Goal: Check status

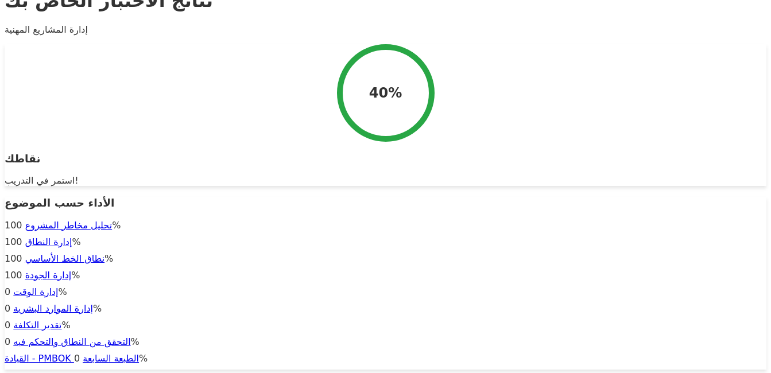
scroll to position [271, 0]
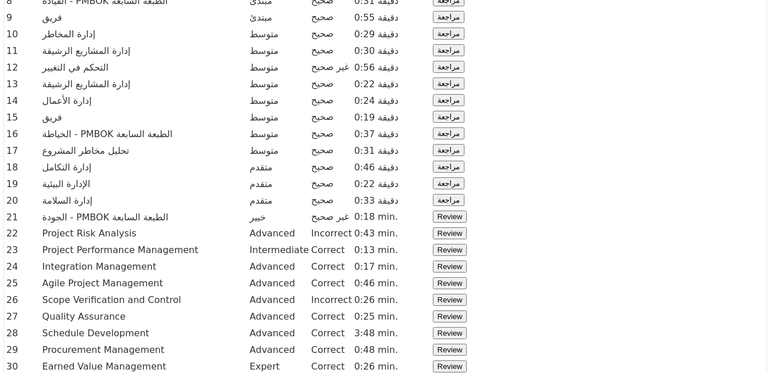
scroll to position [1754, 0]
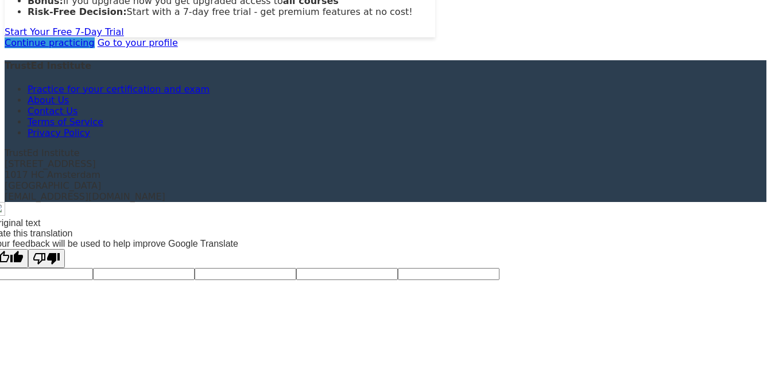
scroll to position [7074, 0]
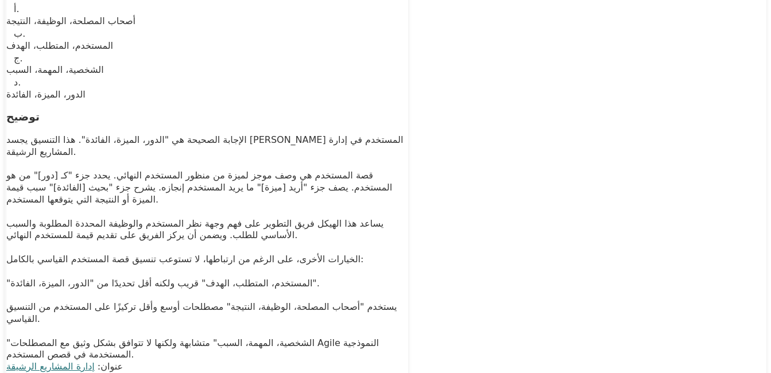
scroll to position [1276, 0]
